Goal: Transaction & Acquisition: Purchase product/service

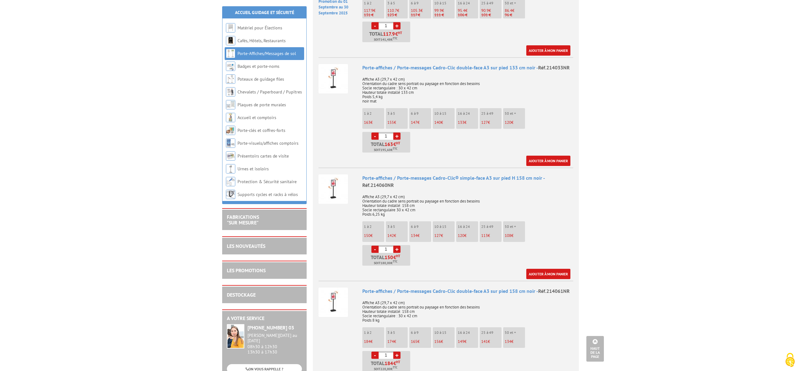
scroll to position [568, 0]
click at [397, 246] on link "+" at bounding box center [396, 249] width 7 height 7
type input "4"
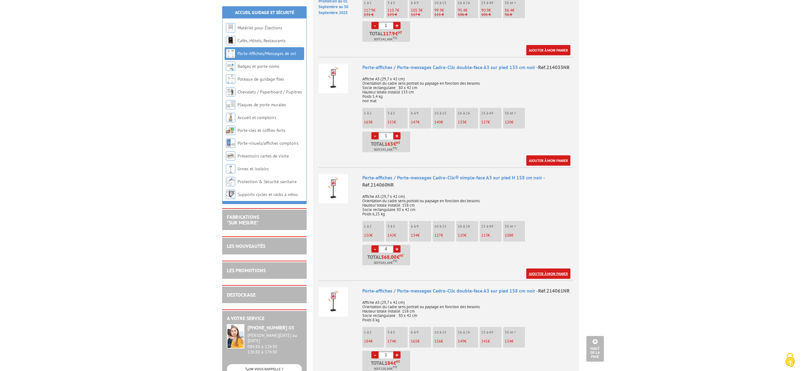
click at [541, 269] on link "Ajouter à mon panier" at bounding box center [548, 274] width 44 height 10
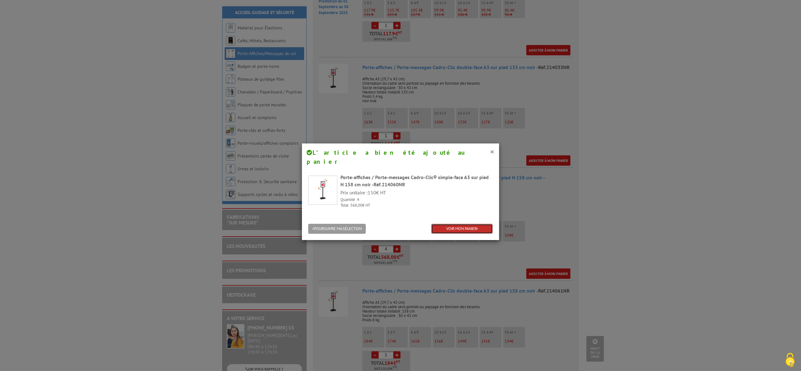
click at [468, 224] on link "VOIR MON PANIER" at bounding box center [462, 229] width 62 height 10
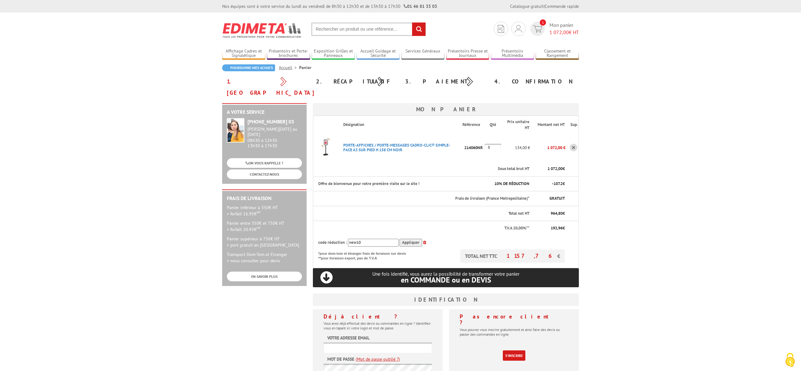
scroll to position [4, 0]
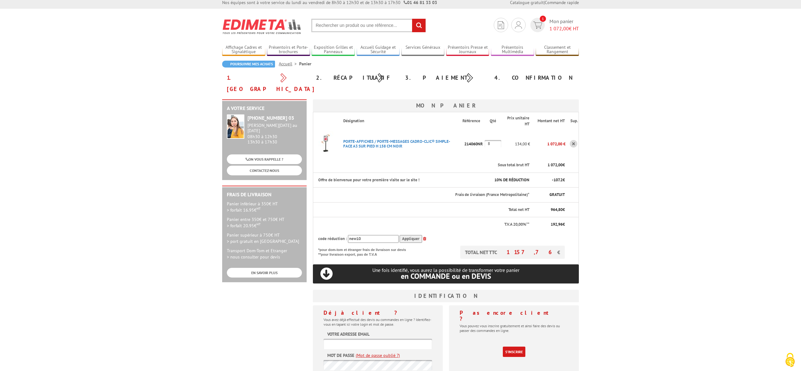
drag, startPoint x: 498, startPoint y: 133, endPoint x: 488, endPoint y: 133, distance: 10.3
click at [488, 140] on input "8" at bounding box center [493, 144] width 17 height 8
type input "4"
click at [622, 152] on body "Nos équipes sont à votre service du lundi au vendredi de 8h30 à 12h30 et de 13h…" at bounding box center [400, 272] width 801 height 552
click at [527, 139] on p "142,00 €" at bounding box center [515, 144] width 29 height 11
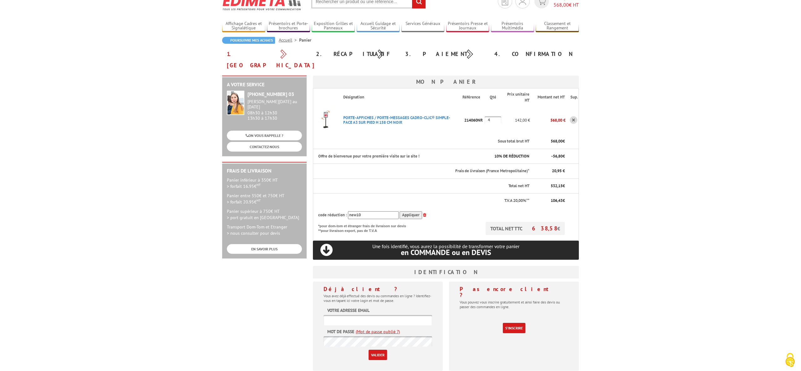
scroll to position [0, 0]
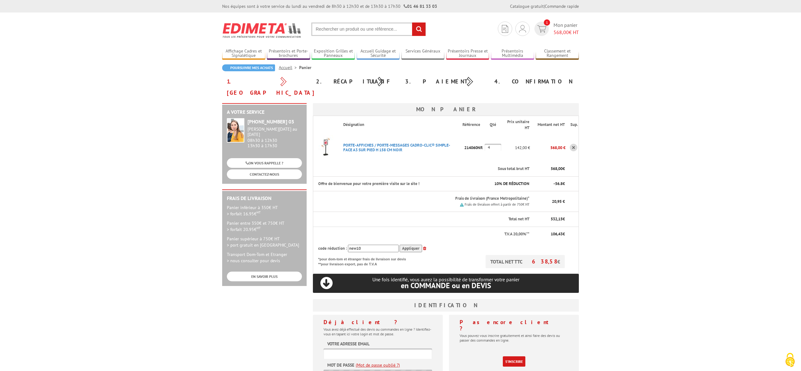
click at [501, 43] on link "Je me connecte" at bounding box center [522, 43] width 66 height 8
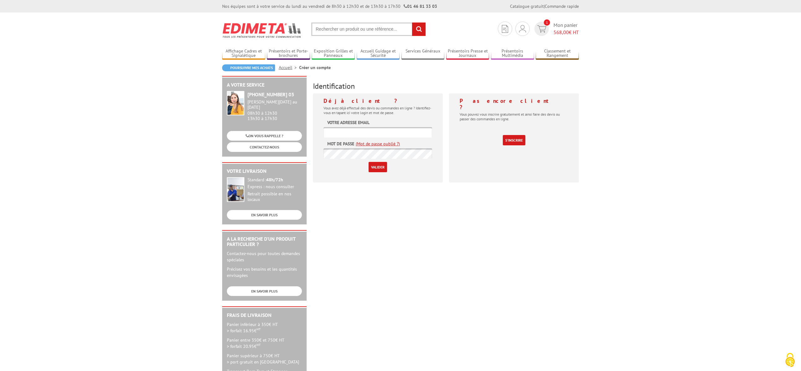
type input "[EMAIL_ADDRESS][DOMAIN_NAME]"
click at [374, 168] on input "Valider" at bounding box center [378, 167] width 18 height 10
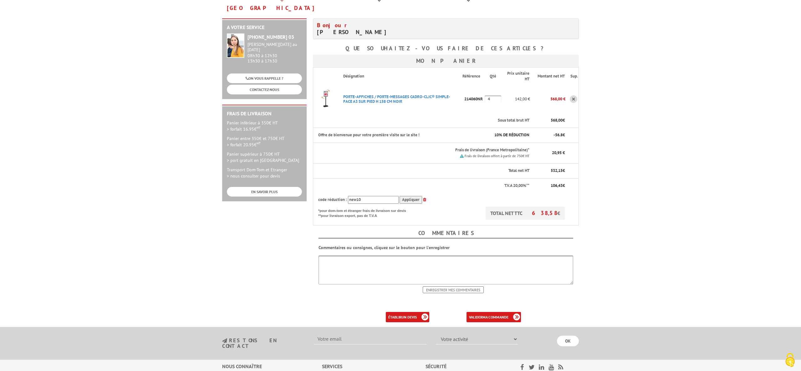
scroll to position [79, 0]
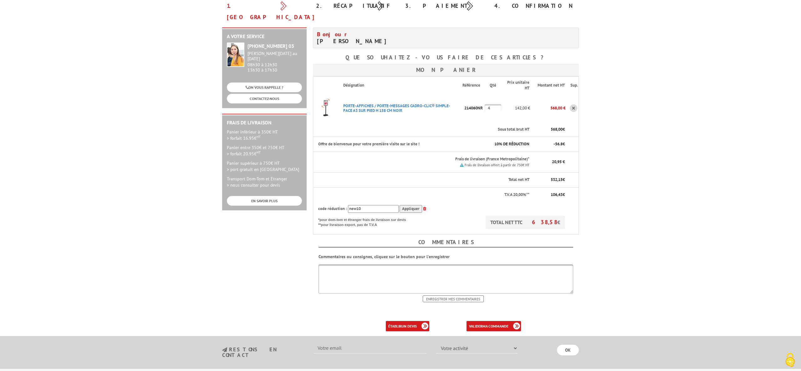
scroll to position [74, 0]
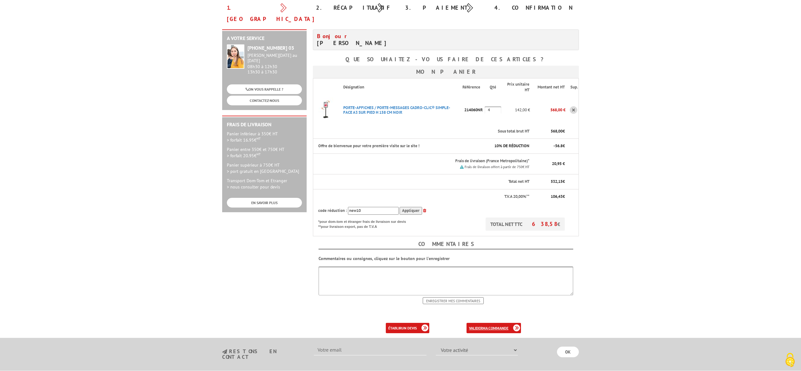
click at [485, 326] on b "ma commande" at bounding box center [496, 328] width 26 height 5
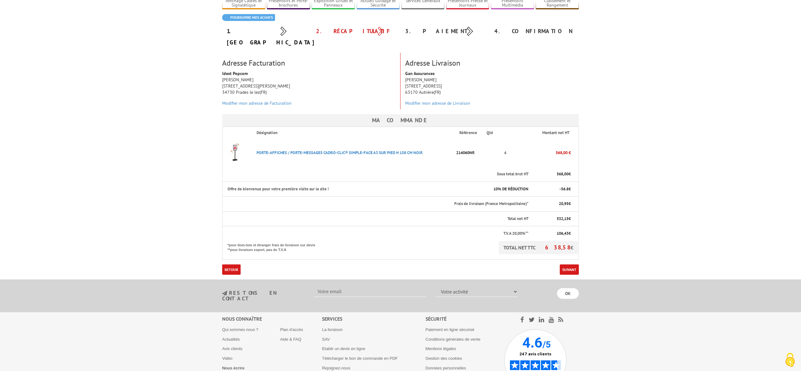
scroll to position [87, 0]
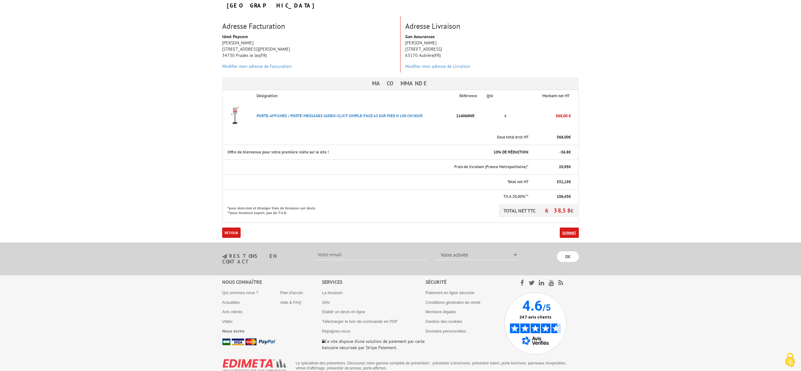
click at [566, 228] on link "Suivant" at bounding box center [569, 233] width 19 height 10
